Goal: Transaction & Acquisition: Purchase product/service

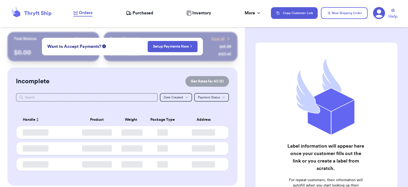
checkbox input "true"
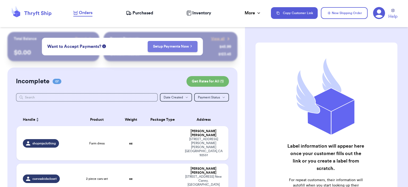
click at [184, 44] on link "Setup Payments Now" at bounding box center [172, 46] width 39 height 5
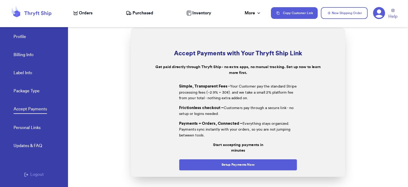
click at [381, 14] on icon at bounding box center [379, 13] width 12 height 12
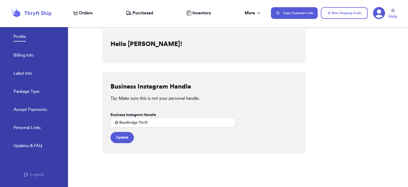
click at [23, 59] on link "Billing Info" at bounding box center [24, 55] width 20 height 7
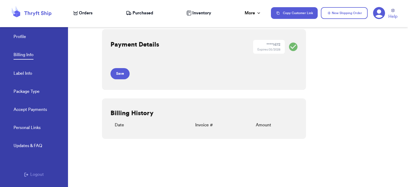
click at [25, 55] on link "Billing Info" at bounding box center [24, 56] width 20 height 8
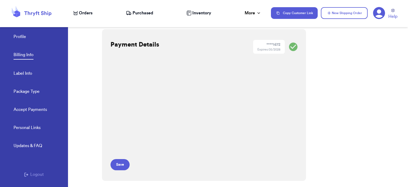
click at [260, 54] on div "Payment Details **** 1672 Expires: 05/2028 Save" at bounding box center [204, 104] width 204 height 151
click at [320, 125] on div "Payment Details **** 1672 Expires: 05/2028 Save Billing History Date Invoice # …" at bounding box center [255, 103] width 306 height 168
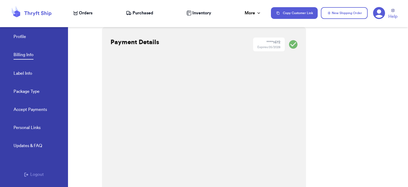
scroll to position [109, 0]
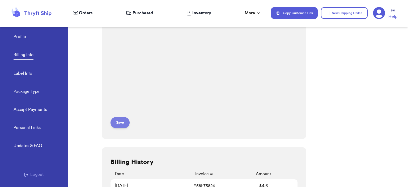
click at [126, 119] on button "Save" at bounding box center [120, 122] width 19 height 11
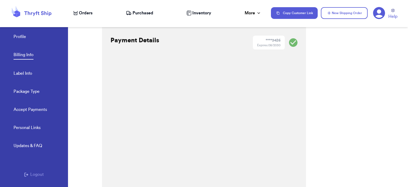
scroll to position [0, 0]
click at [330, 95] on div "Payment Details **** 3426 Expires: 08/2030 Save Saved Billing History Date Invo…" at bounding box center [255, 103] width 306 height 168
click at [15, 38] on link "Profile" at bounding box center [20, 36] width 12 height 7
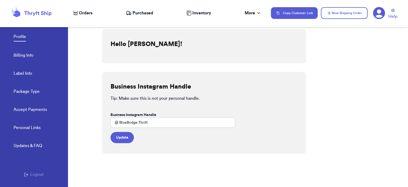
click at [21, 73] on link "Label Info" at bounding box center [23, 73] width 19 height 7
select select "CA"
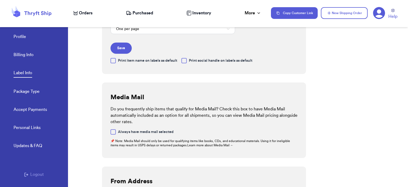
scroll to position [27, 0]
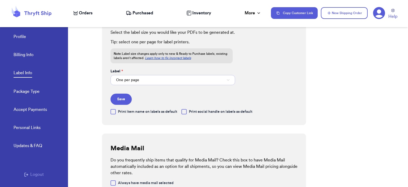
click at [155, 81] on button "One per page" at bounding box center [173, 80] width 125 height 10
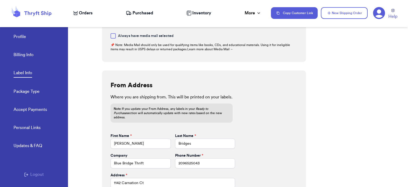
scroll to position [41, 0]
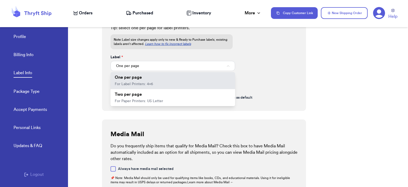
click at [323, 101] on div "Label Information Select the label size you would like your PDFs to be generate…" at bounding box center [255, 103] width 306 height 168
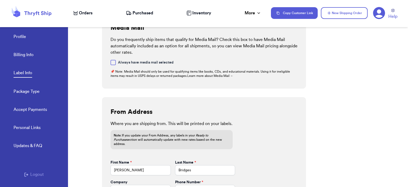
scroll to position [239, 0]
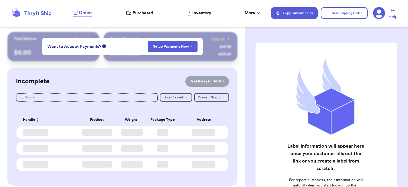
checkbox input "true"
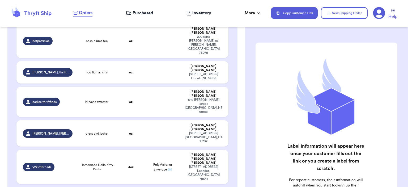
scroll to position [195, 0]
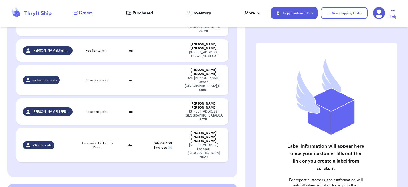
checkbox input "true"
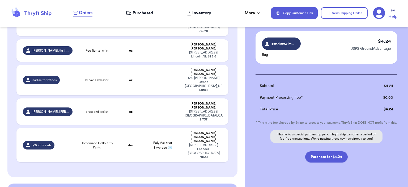
scroll to position [52, 0]
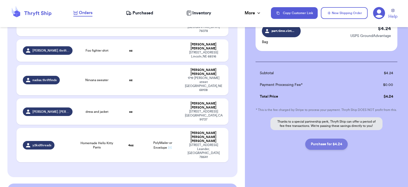
click at [334, 146] on button "Purchase for $4.24" at bounding box center [326, 143] width 43 height 11
checkbox input "false"
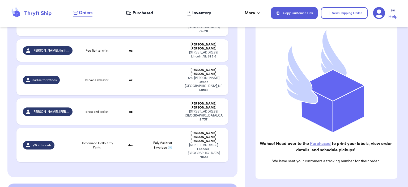
checkbox input "true"
